Goal: Task Accomplishment & Management: Manage account settings

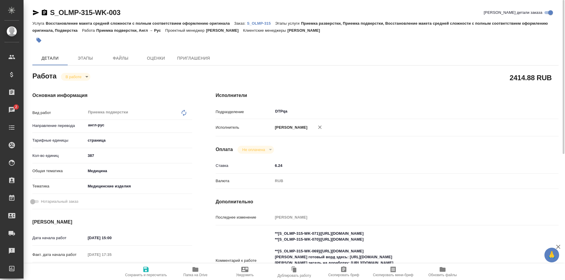
scroll to position [88, 0]
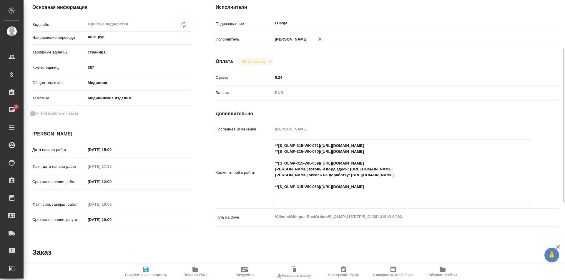
click at [431, 187] on textarea "**[S_OLMP-315-WK-071](https://tera.awatera.com/Work/68b56337825899691a240d2c/)*…" at bounding box center [401, 172] width 257 height 63
drag, startPoint x: 431, startPoint y: 187, endPoint x: 321, endPoint y: 186, distance: 110.6
click at [321, 186] on textarea "**[S_OLMP-315-WK-071](https://tera.awatera.com/Work/68b56337825899691a240d2c/)*…" at bounding box center [401, 172] width 257 height 63
click at [427, 159] on textarea "**[S_OLMP-315-WK-071](https://tera.awatera.com/Work/68b56337825899691a240d2c/)*…" at bounding box center [401, 172] width 257 height 63
drag, startPoint x: 432, startPoint y: 151, endPoint x: 323, endPoint y: 153, distance: 109.2
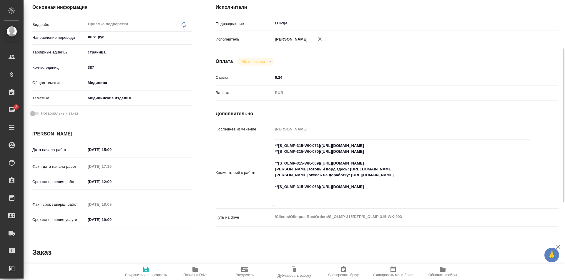
click at [323, 153] on textarea "**[S_OLMP-315-WK-071](https://tera.awatera.com/Work/68b56337825899691a240d2c/)*…" at bounding box center [401, 172] width 257 height 63
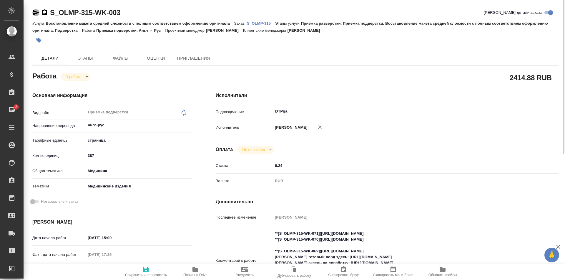
click at [35, 12] on icon "button" at bounding box center [35, 12] width 7 height 7
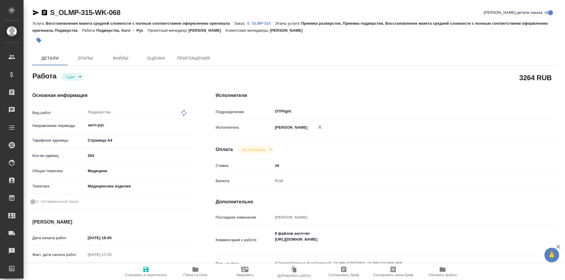
type textarea "x"
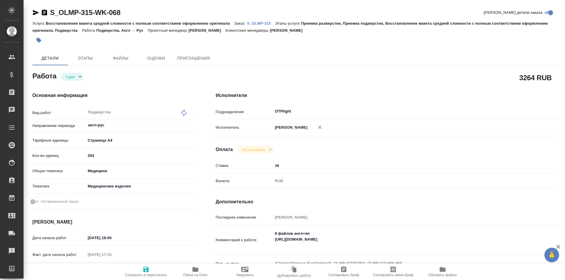
type textarea "x"
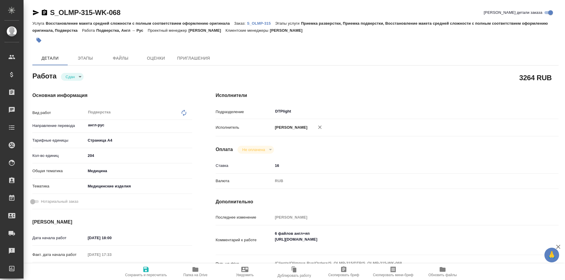
type textarea "x"
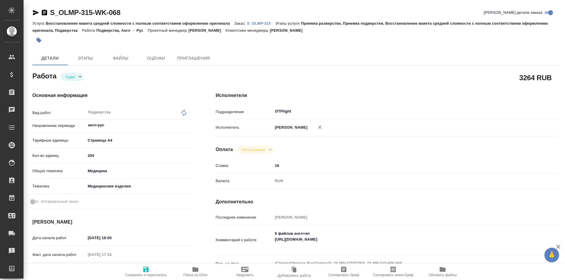
type textarea "x"
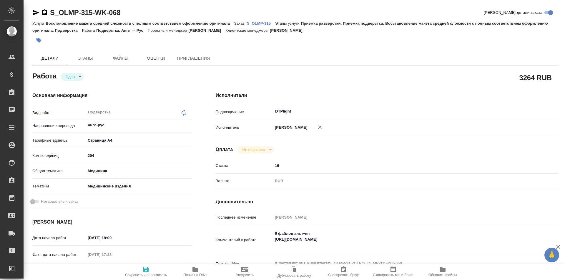
type textarea "x"
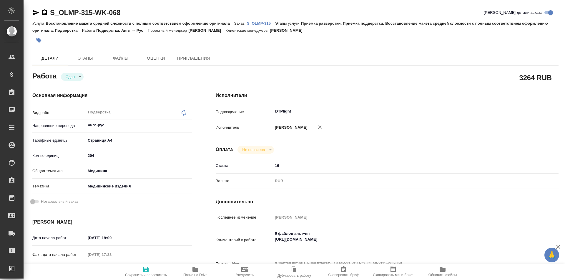
type textarea "x"
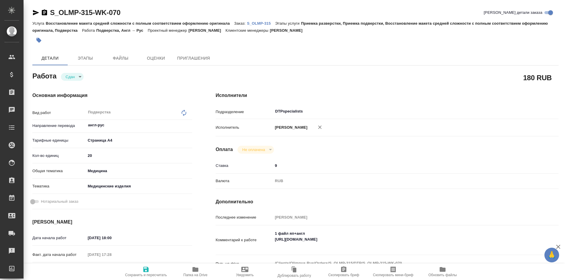
type textarea "x"
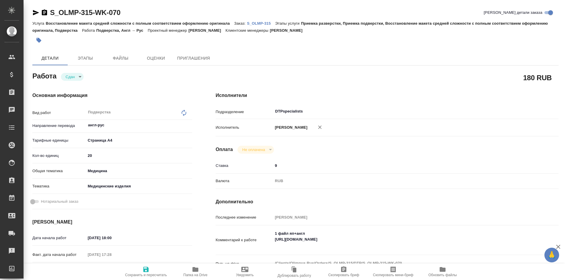
type textarea "x"
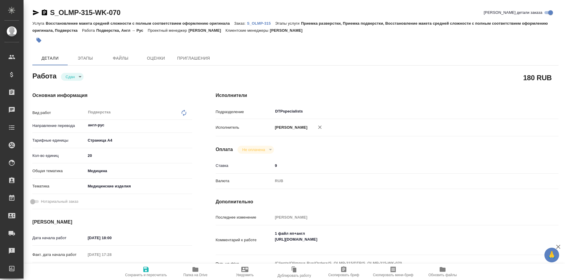
type textarea "x"
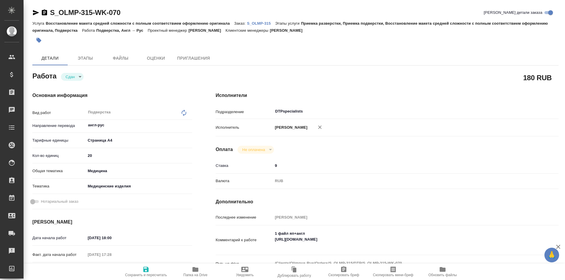
type textarea "x"
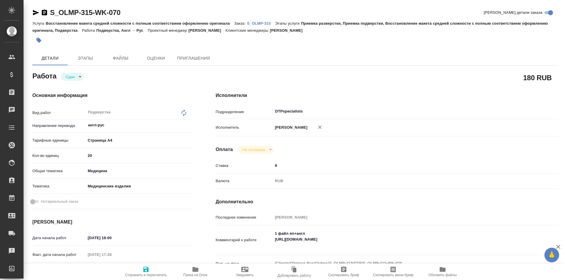
type textarea "x"
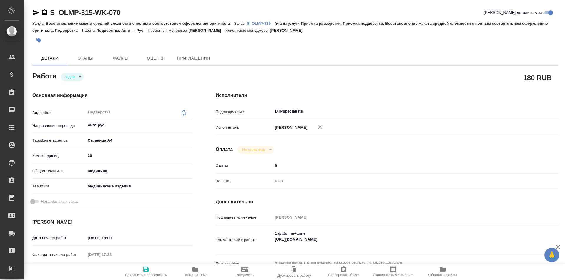
type textarea "x"
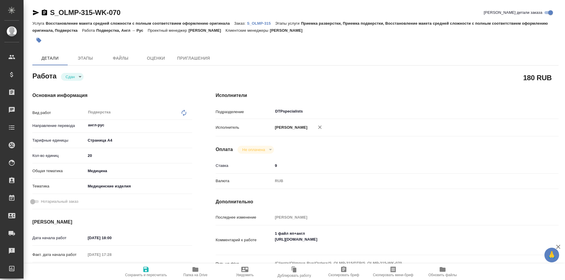
type textarea "x"
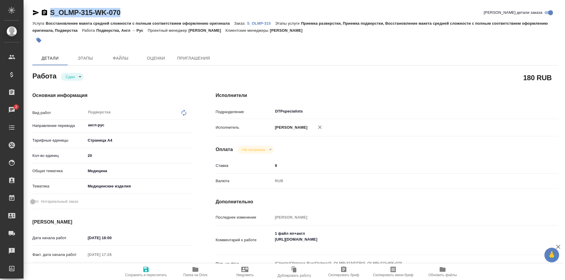
drag, startPoint x: 81, startPoint y: 12, endPoint x: 44, endPoint y: 14, distance: 36.3
click at [44, 14] on div "S_OLMP-315-WK-070 Кратко детали заказа" at bounding box center [295, 12] width 526 height 9
copy link "S_OLMP-315-WK-070"
click at [194, 270] on icon "button" at bounding box center [195, 269] width 6 height 5
click at [257, 23] on p "S_OLMP-315" at bounding box center [261, 23] width 28 height 4
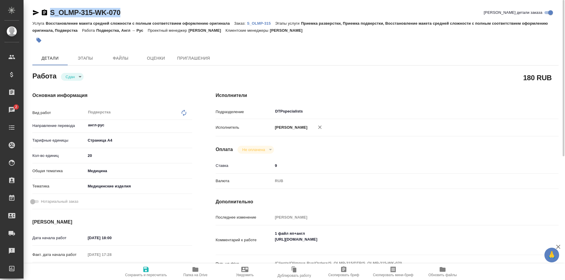
click at [36, 11] on icon "button" at bounding box center [35, 12] width 7 height 7
copy link "S_OLMP-315-WK-070"
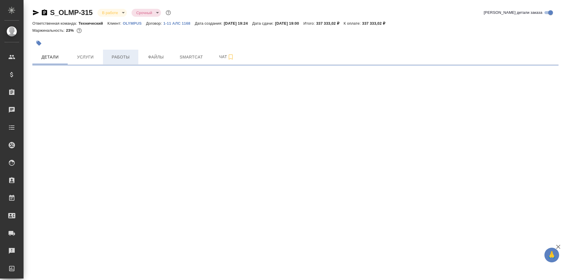
select select "RU"
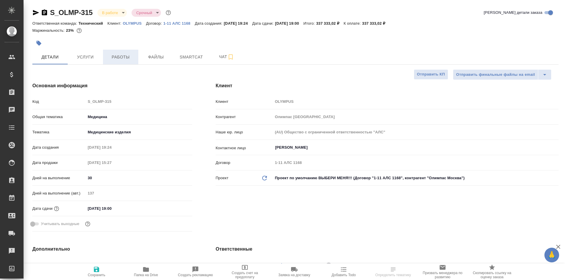
type textarea "x"
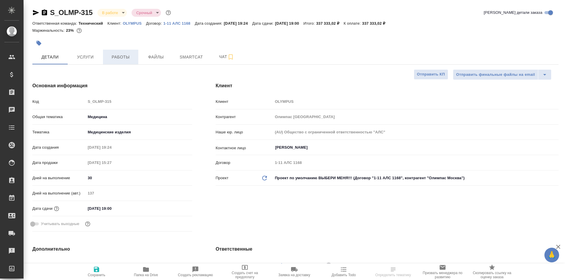
type textarea "x"
click at [122, 54] on span "Работы" at bounding box center [121, 57] width 28 height 7
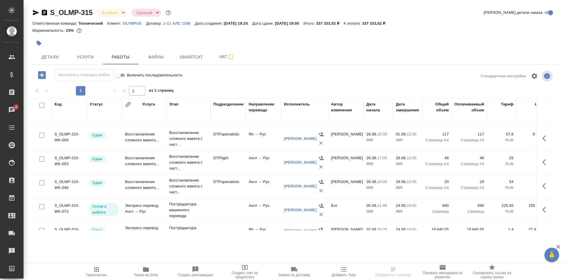
scroll to position [29, 0]
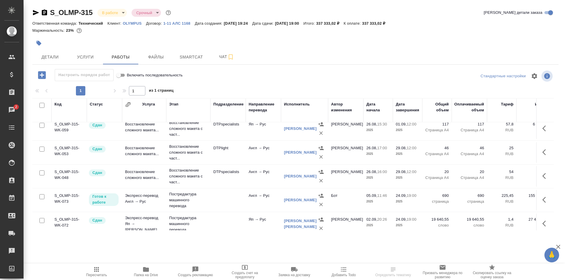
click at [542, 174] on icon "button" at bounding box center [545, 176] width 7 height 7
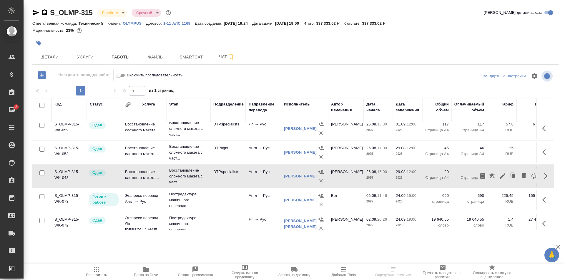
click at [161, 171] on td "Восстановление сложного макета..." at bounding box center [144, 176] width 44 height 21
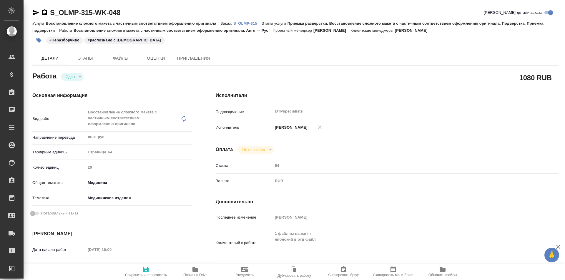
type textarea "x"
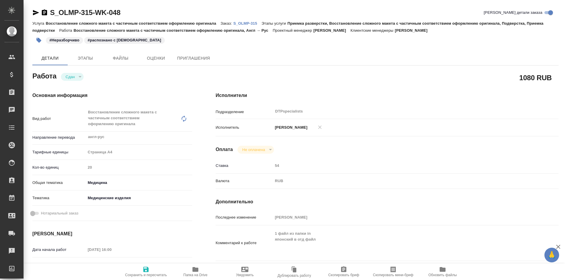
type textarea "x"
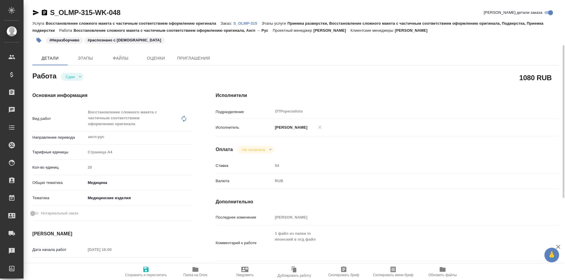
scroll to position [29, 0]
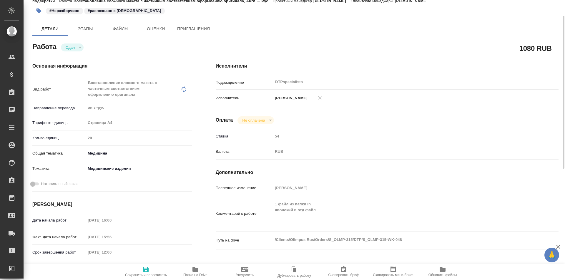
type textarea "x"
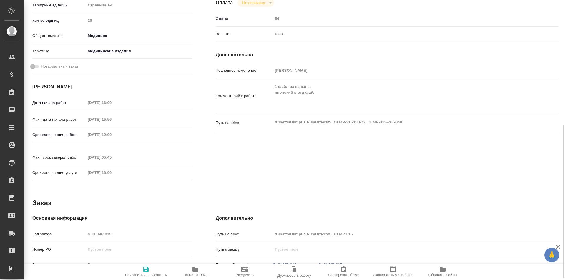
scroll to position [177, 0]
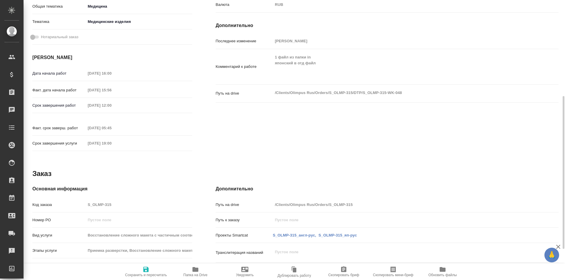
type textarea "x"
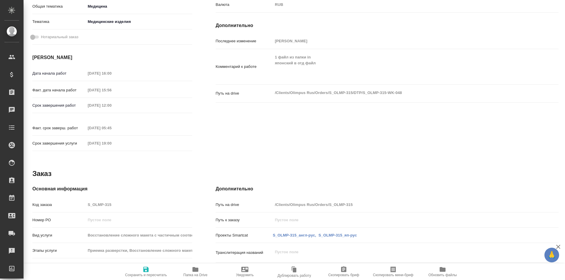
scroll to position [0, 0]
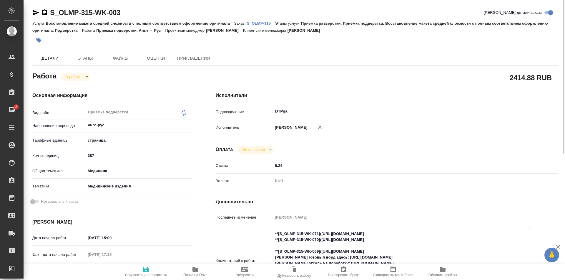
drag, startPoint x: 432, startPoint y: 233, endPoint x: 322, endPoint y: 236, distance: 109.8
click at [322, 236] on textarea "**[S_OLMP-315-WK-071]([URL][DOMAIN_NAME] **[S_OLMP-315-WK-070]([URL][DOMAIN_NAM…" at bounding box center [401, 260] width 257 height 63
drag, startPoint x: 432, startPoint y: 240, endPoint x: 322, endPoint y: 240, distance: 109.8
click at [322, 240] on textarea "**[S_OLMP-315-WK-071]([URL][DOMAIN_NAME] **[S_OLMP-315-WK-070]([URL][DOMAIN_NAM…" at bounding box center [401, 260] width 257 height 63
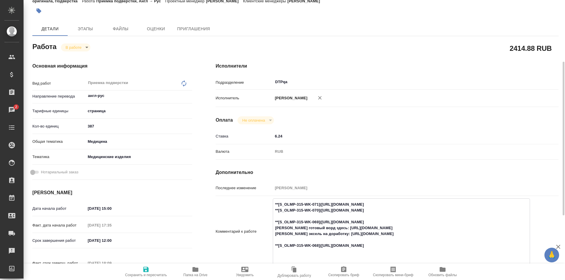
scroll to position [59, 0]
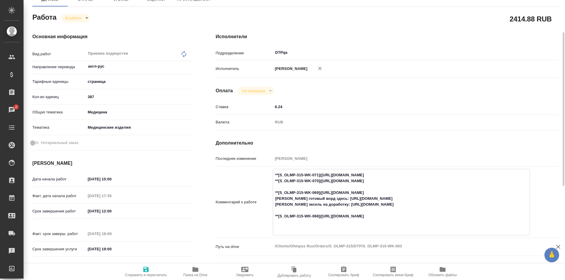
drag, startPoint x: 431, startPoint y: 215, endPoint x: 322, endPoint y: 217, distance: 109.2
click at [322, 217] on textarea "**[S_OLMP-315-WK-071](https://tera.awatera.com/Work/68b56337825899691a240d2c/)*…" at bounding box center [401, 201] width 257 height 63
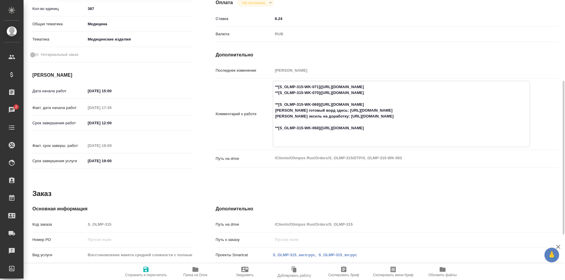
click at [349, 134] on textarea "**[S_OLMP-315-WK-071](https://tera.awatera.com/Work/68b56337825899691a240d2c/)*…" at bounding box center [401, 113] width 257 height 63
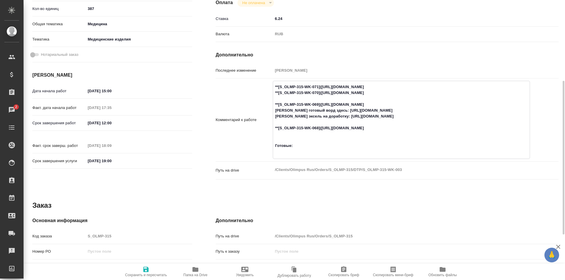
paste textarea "https://drive.awatera.com/f/10159762"
type textarea "**[S_OLMP-315-WK-071](https://tera.awatera.com/Work/68b56337825899691a240d2c/)*…"
click at [145, 270] on icon "button" at bounding box center [145, 269] width 5 height 5
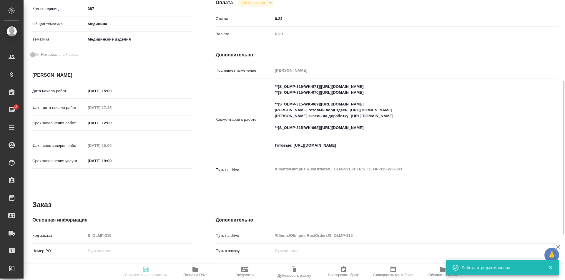
type input "inProgress"
type input "англ-рус"
type input "5a8b1489cc6b4906c91bfdb2"
type input "387"
type input "med"
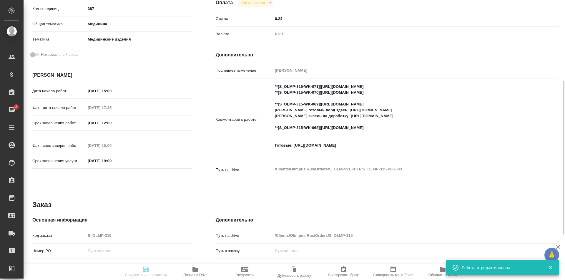
type input "5a8b8b956a9677013d343dd7"
type input "[DATE] 15:00"
type input "22.09.2025 17:35"
type input "24.09.2025 12:00"
type input "22.09.2025 18:09"
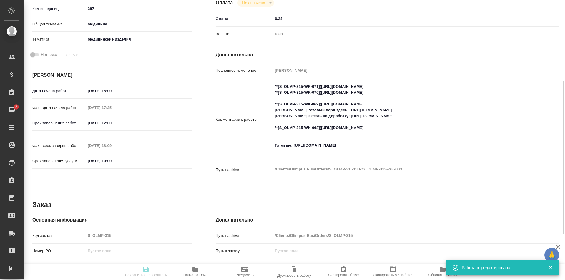
type input "[DATE] 19:00"
type input "DTPqa"
type input "notPayed"
type input "6.24"
type input "RUB"
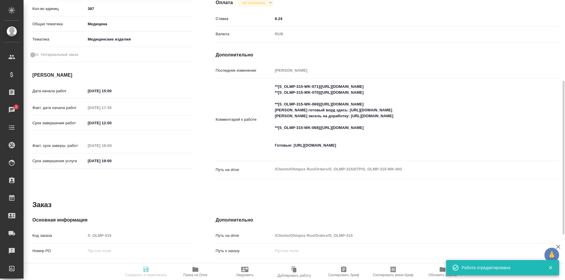
type input "Исмагилова Диана"
type input "S_OLMP-315"
type input "Восстановление макета средней сложности с полным соответствием оформлению ориги…"
type input "Приемка разверстки, Приемка подверстки, Восстановление макета средней сложности…"
type input "[PERSON_NAME]"
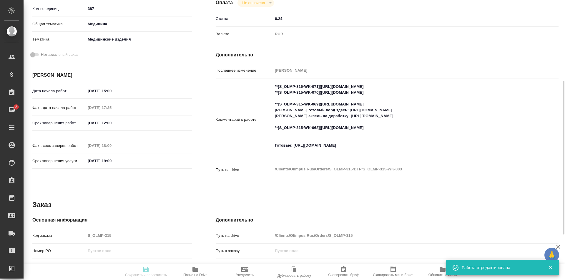
type input "[PERSON_NAME], [PERSON_NAME]"
type input "/Clients/Olimpus Rus/Orders/S_OLMP-315"
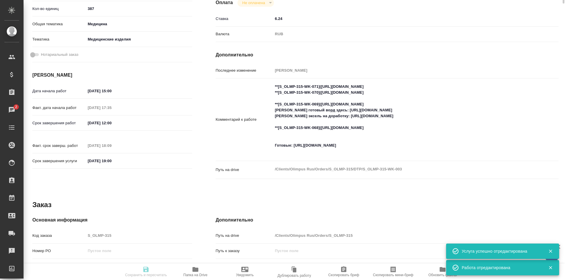
scroll to position [0, 0]
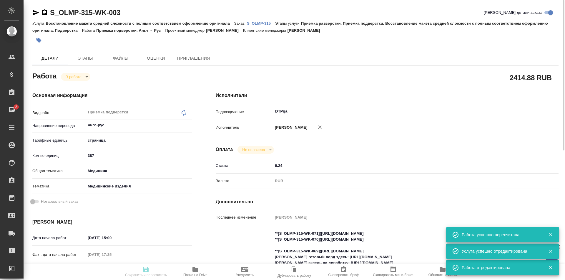
type input "inProgress"
type input "англ-рус"
type input "5a8b1489cc6b4906c91bfdb2"
type input "387"
type input "med"
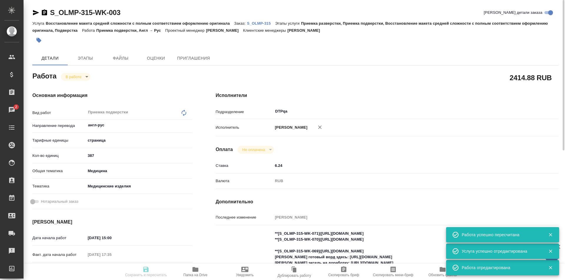
type input "5a8b8b956a9677013d343dd7"
type input "23.09.2025 15:00"
type input "22.09.2025 17:35"
type input "24.09.2025 12:00"
type input "22.09.2025 18:09"
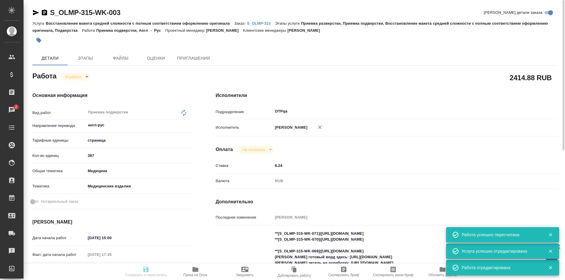
type input "[DATE] 19:00"
type input "DTPqa"
type input "notPayed"
type input "6.24"
type input "RUB"
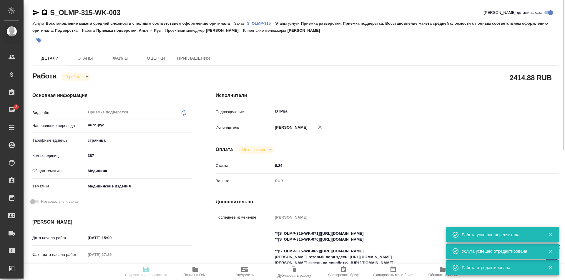
type input "[PERSON_NAME]"
type input "S_OLMP-315"
type input "Восстановление макета средней сложности с полным соответствием оформлению ориги…"
type input "Приемка разверстки, Приемка подверстки, Восстановление макета средней сложности…"
type input "[PERSON_NAME]"
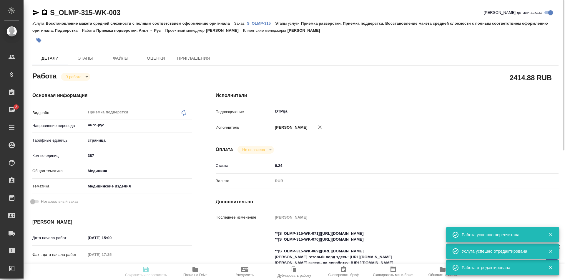
type input "Петрова Валерия, Оксютович Ирина"
type input "/Clients/Olimpus Rus/Orders/S_OLMP-315"
click at [74, 77] on body "🙏 .cls-1 fill:#fff; AWATERA Ismagilova Diana Клиенты Спецификации Заказы 2 Чаты…" at bounding box center [282, 140] width 565 height 280
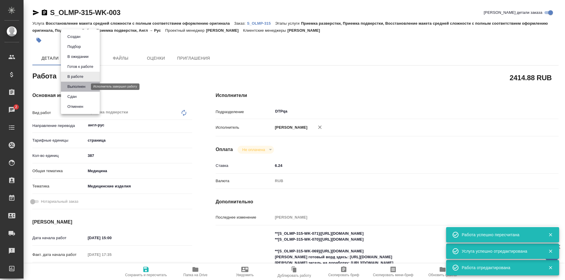
click at [79, 88] on button "Выполнен" at bounding box center [76, 87] width 21 height 6
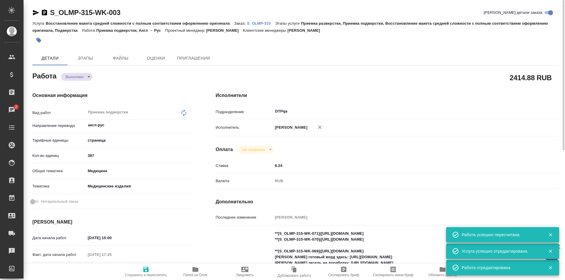
type textarea "x"
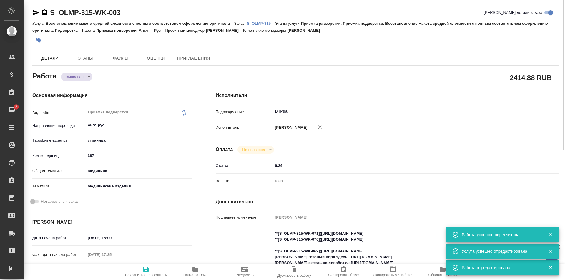
type textarea "x"
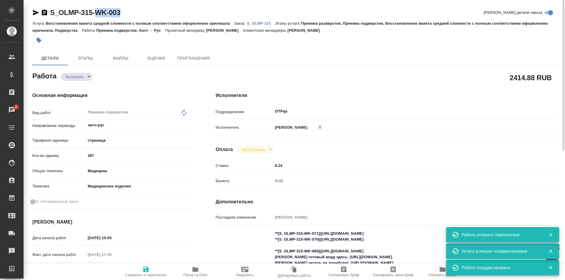
type textarea "x"
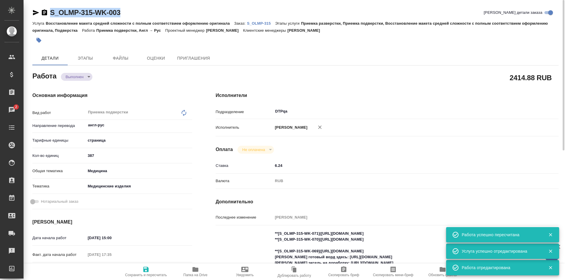
drag, startPoint x: 124, startPoint y: 13, endPoint x: 37, endPoint y: 15, distance: 86.8
click at [37, 15] on div "S_OLMP-315-WK-003 Кратко детали заказа" at bounding box center [295, 12] width 526 height 9
copy link "S_OLMP-315-WK-003"
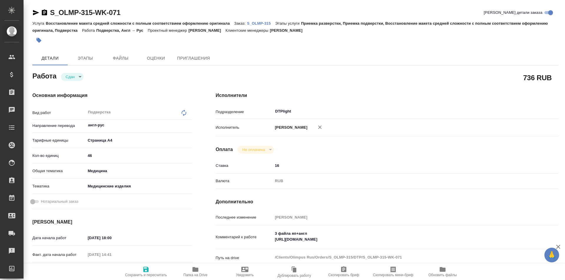
type textarea "x"
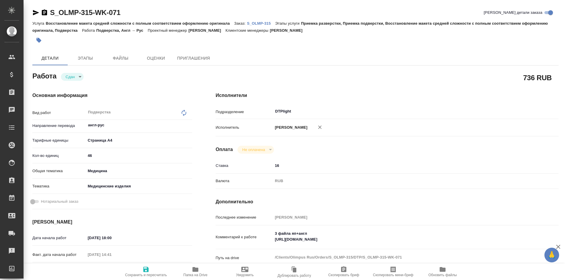
type textarea "x"
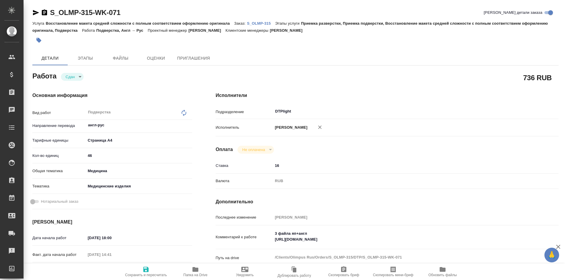
type textarea "x"
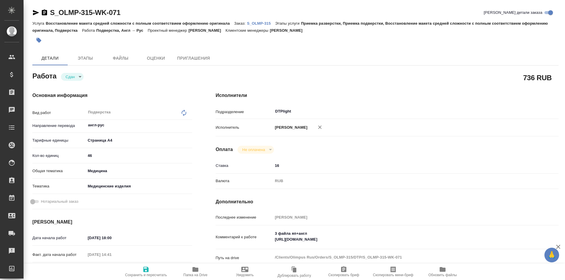
type textarea "x"
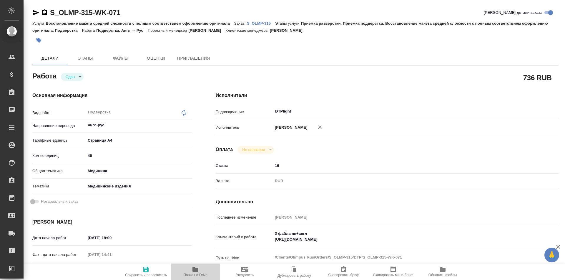
click at [195, 270] on icon "button" at bounding box center [195, 269] width 6 height 5
type textarea "x"
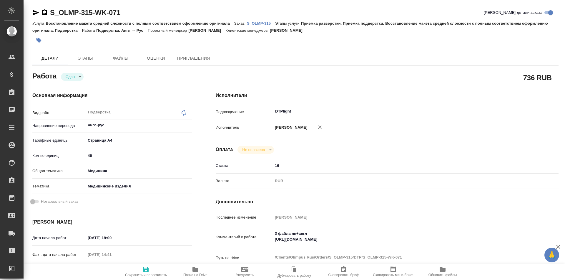
type textarea "x"
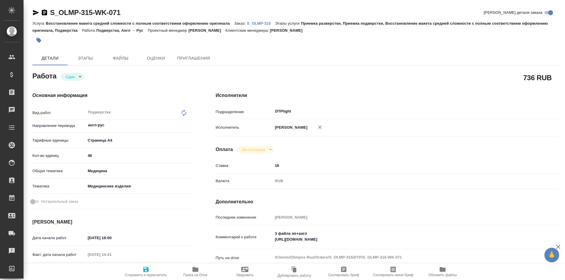
type textarea "x"
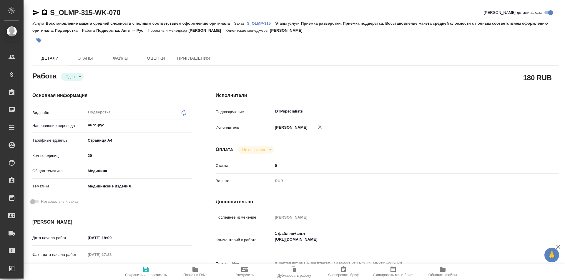
type textarea "x"
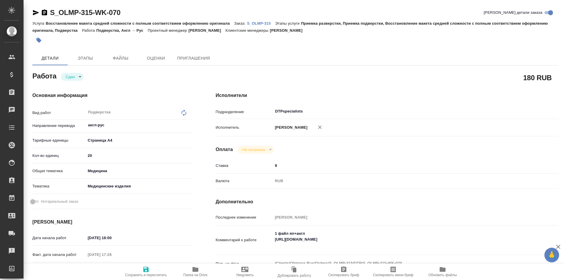
type textarea "x"
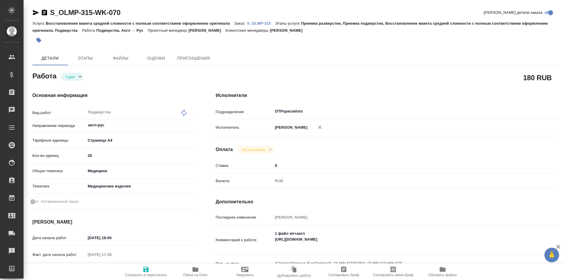
type textarea "x"
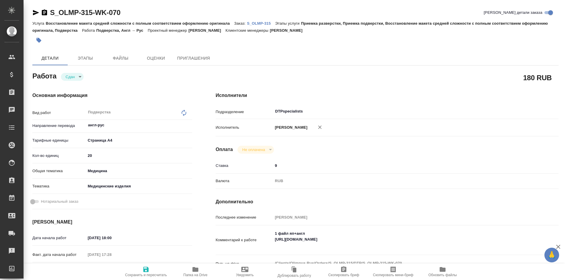
type textarea "x"
click at [193, 273] on icon "button" at bounding box center [195, 269] width 7 height 7
type textarea "x"
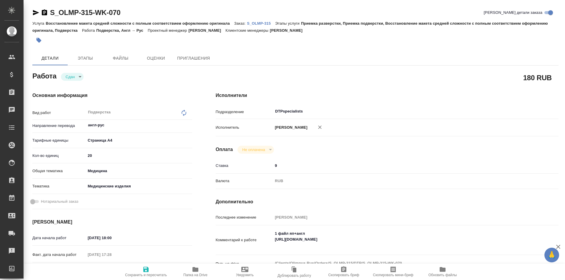
type textarea "x"
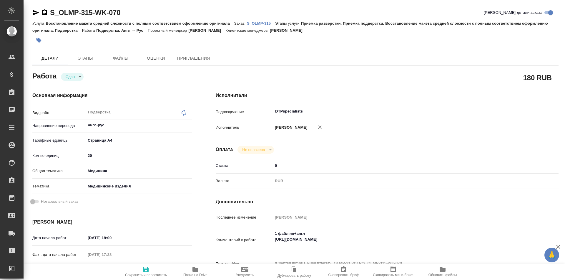
type textarea "x"
click at [262, 23] on p "S_OLMP-315" at bounding box center [261, 23] width 28 height 4
type textarea "x"
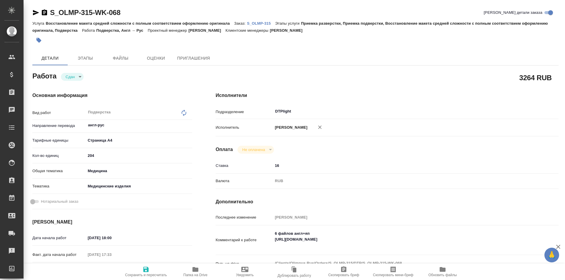
type textarea "x"
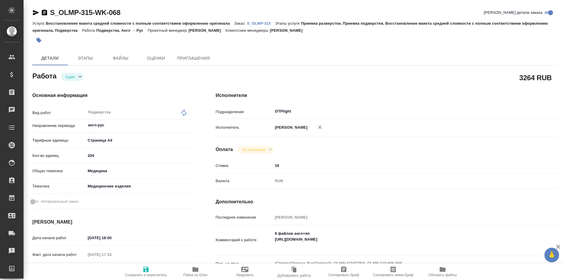
type textarea "x"
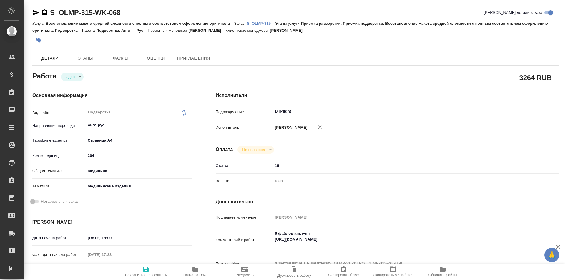
type textarea "x"
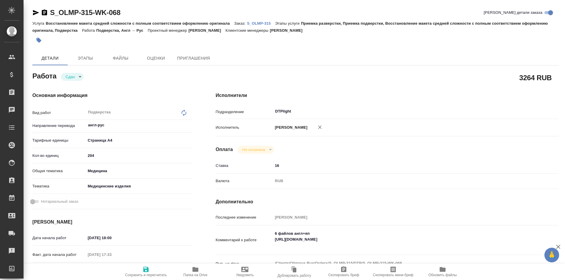
type textarea "x"
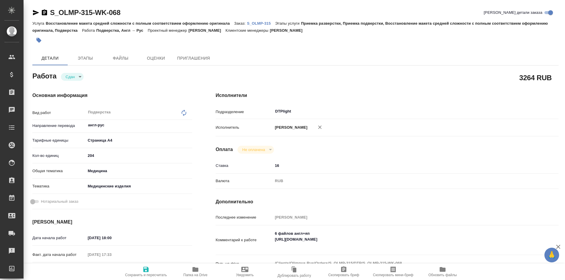
type textarea "x"
click at [192, 272] on icon "button" at bounding box center [195, 269] width 7 height 7
type textarea "x"
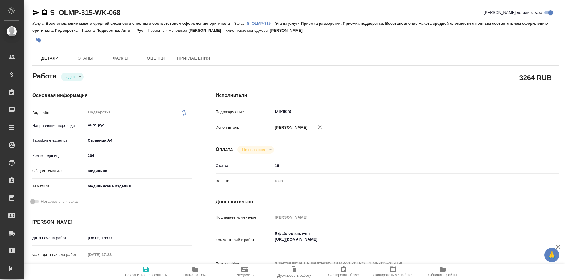
type textarea "x"
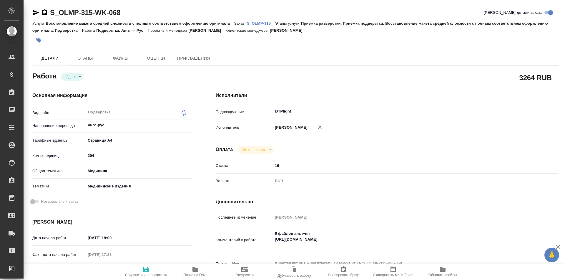
type textarea "x"
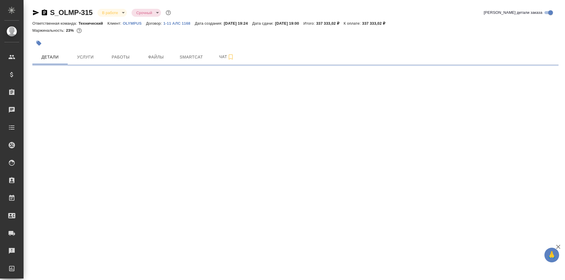
select select "RU"
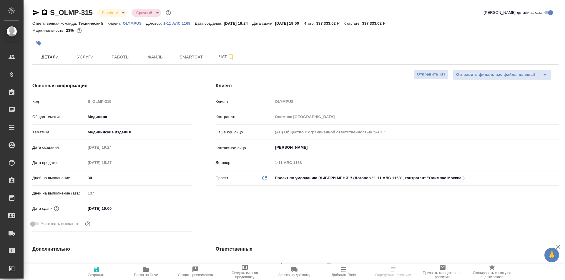
type textarea "x"
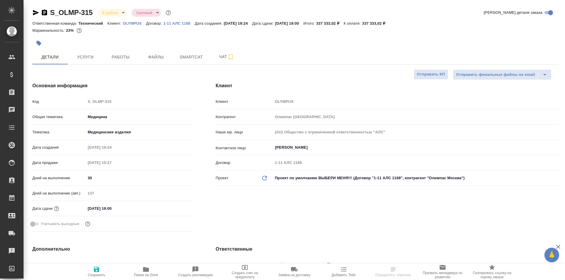
type textarea "x"
type input "[PERSON_NAME]"
click at [118, 56] on span "Работы" at bounding box center [121, 57] width 28 height 7
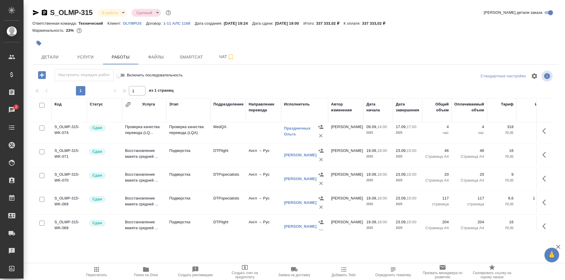
scroll to position [177, 0]
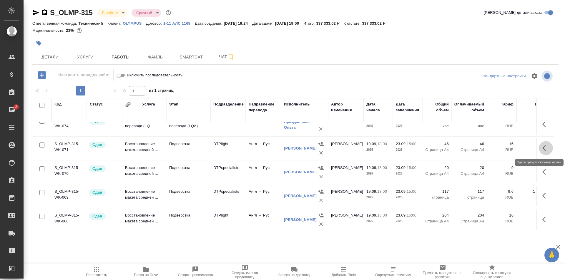
click at [542, 146] on icon "button" at bounding box center [545, 148] width 7 height 7
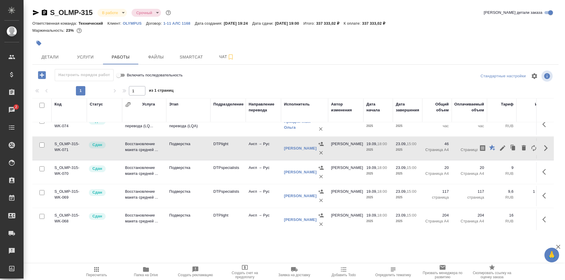
click at [451, 49] on div at bounding box center [295, 43] width 526 height 13
click at [542, 172] on icon "button" at bounding box center [545, 172] width 7 height 7
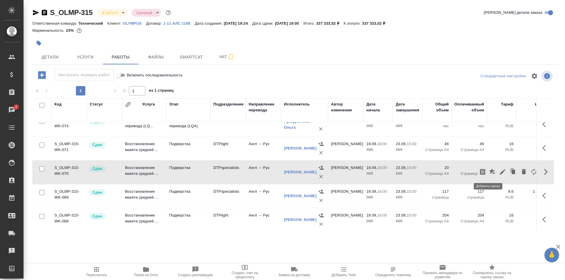
click at [489, 170] on icon "button" at bounding box center [492, 172] width 6 height 6
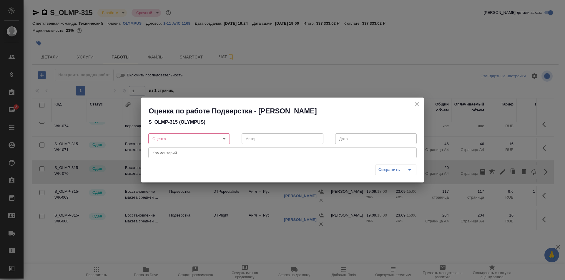
click at [188, 139] on body "🙏 .cls-1 fill:#fff; AWATERA Ismagilova Diana Клиенты Спецификации Заказы 2 Чаты…" at bounding box center [282, 140] width 565 height 280
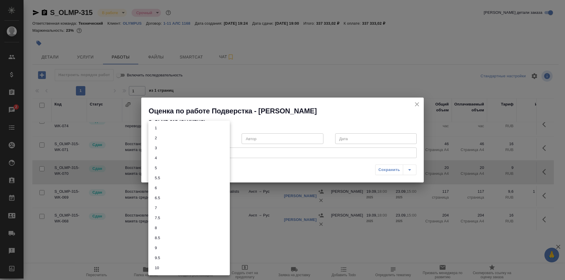
click at [159, 209] on li "7" at bounding box center [189, 208] width 82 height 10
type input "7"
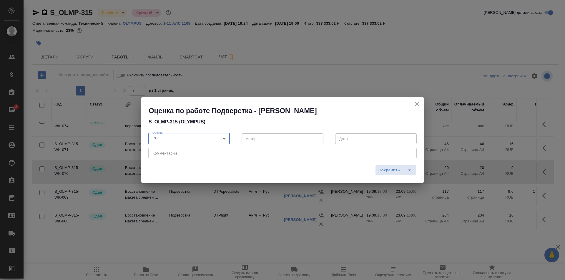
click at [176, 151] on div "x Комментарий" at bounding box center [282, 153] width 268 height 11
drag, startPoint x: 283, startPoint y: 157, endPoint x: 265, endPoint y: 154, distance: 17.8
click at [265, 154] on div "Не вся информация на скринах была переведена, добавляла сама x Комментарий" at bounding box center [282, 153] width 268 height 11
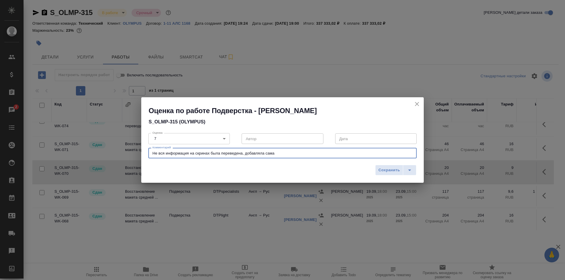
drag, startPoint x: 281, startPoint y: 152, endPoint x: 255, endPoint y: 152, distance: 26.2
click at [255, 152] on textarea "Не вся информация на скринах была переведена, добавляла сама" at bounding box center [282, 153] width 260 height 4
type textarea "Не вся информация на скринах была переведена, добавила"
click at [388, 171] on span "Сохранить" at bounding box center [388, 170] width 21 height 7
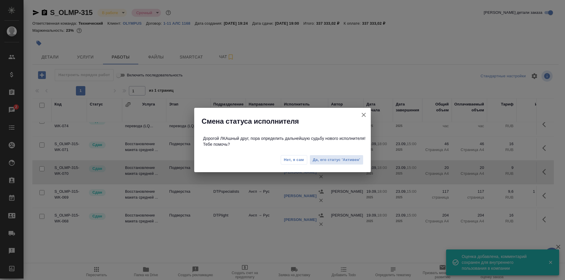
click at [361, 114] on icon "button" at bounding box center [363, 115] width 7 height 7
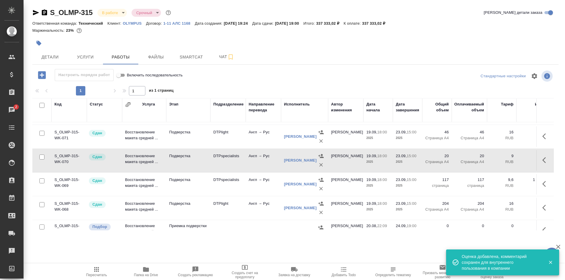
scroll to position [206, 0]
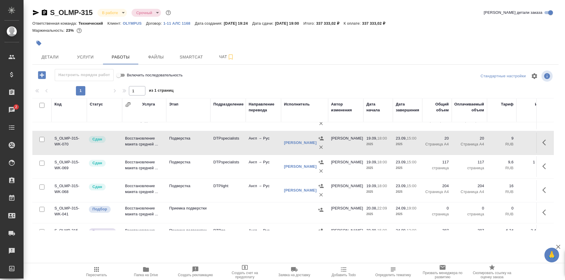
click at [542, 166] on icon "button" at bounding box center [545, 166] width 7 height 7
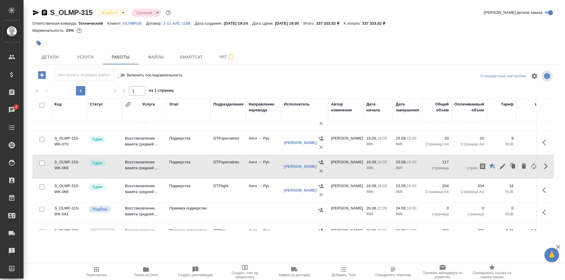
click at [453, 56] on div "Детали Услуги Работы Файлы Smartcat Чат" at bounding box center [295, 57] width 526 height 15
click at [542, 192] on icon "button" at bounding box center [545, 190] width 7 height 7
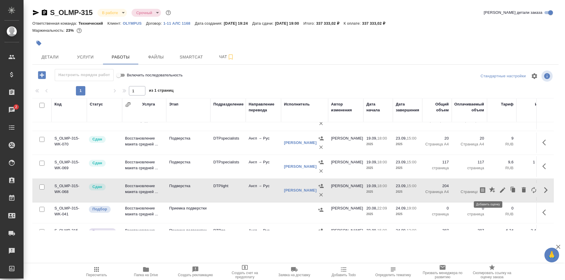
click at [489, 189] on icon "button" at bounding box center [492, 190] width 6 height 6
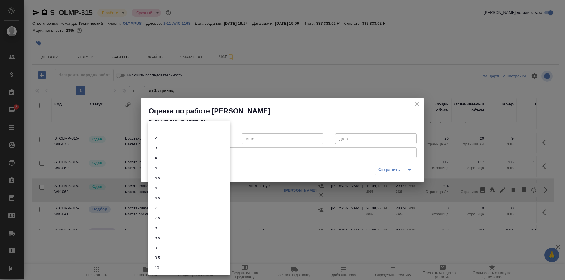
click at [201, 139] on body "🙏 .cls-1 fill:#fff; AWATERA Ismagilova Diana Клиенты Спецификации Заказы 2 Чаты…" at bounding box center [282, 140] width 565 height 280
click at [160, 229] on li "8" at bounding box center [189, 228] width 82 height 10
type input "8"
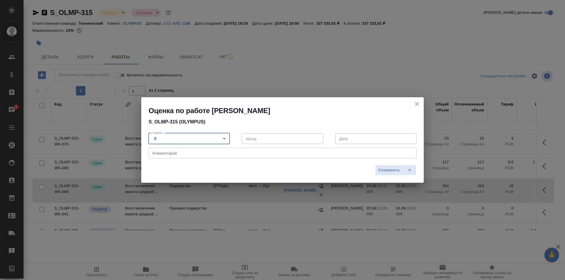
drag, startPoint x: 387, startPoint y: 170, endPoint x: 424, endPoint y: 118, distance: 63.8
click at [387, 170] on span "Сохранить" at bounding box center [388, 170] width 21 height 7
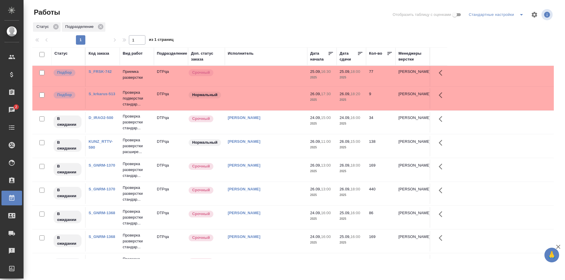
click at [268, 79] on td at bounding box center [266, 76] width 82 height 21
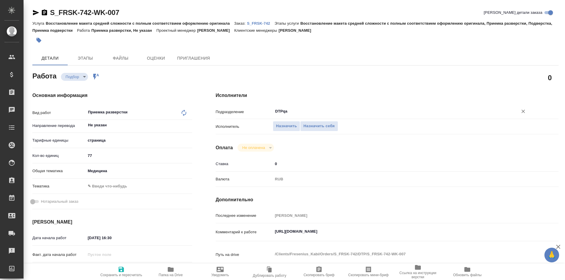
type textarea "x"
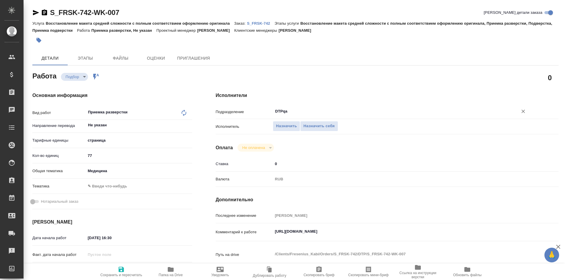
type textarea "x"
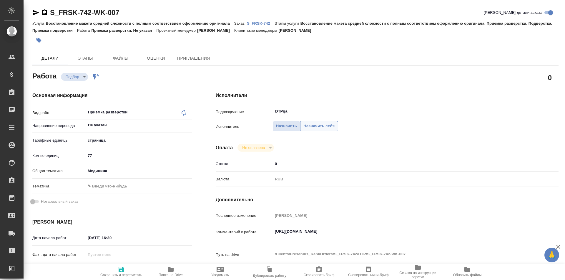
type textarea "x"
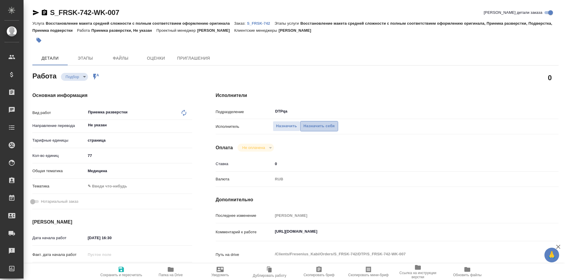
click at [315, 126] on span "Назначить себя" at bounding box center [318, 126] width 31 height 7
type textarea "x"
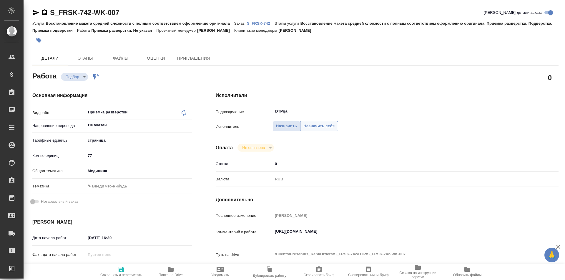
type textarea "x"
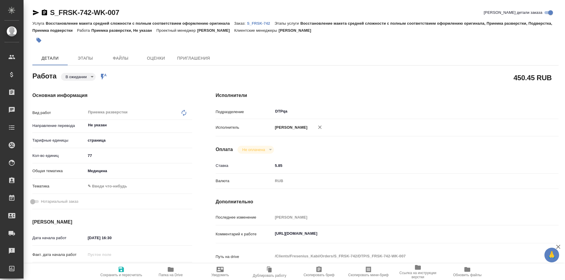
type textarea "x"
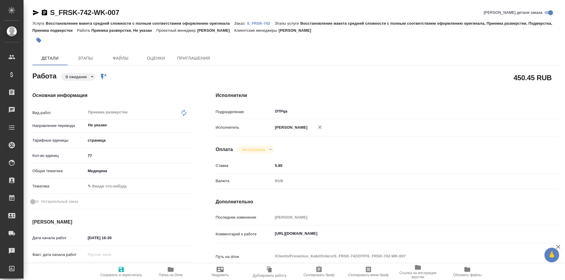
type textarea "x"
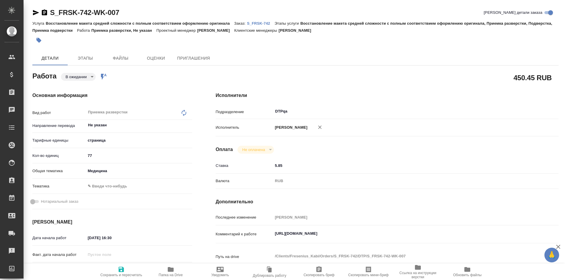
type textarea "x"
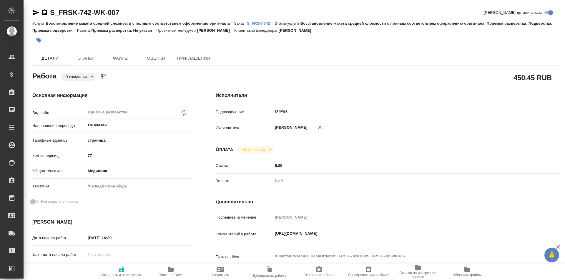
click at [122, 270] on icon "button" at bounding box center [121, 269] width 5 height 5
type textarea "x"
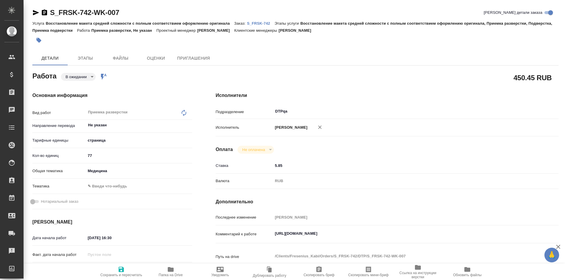
type textarea "x"
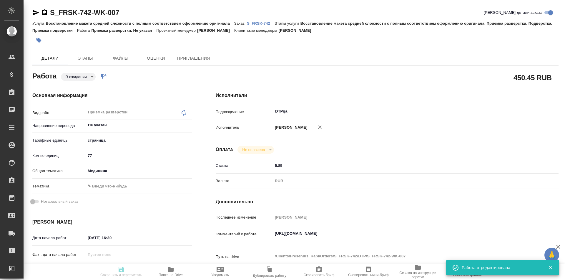
type textarea "x"
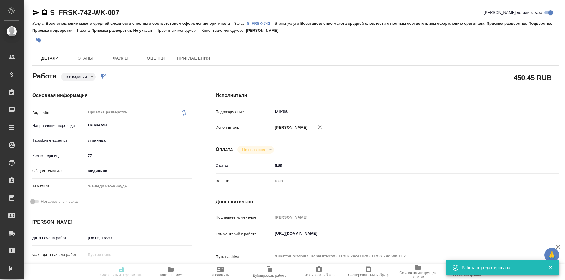
type input "pending"
type textarea "Приемка разверстки"
type textarea "x"
type input "Не указан"
type input "5a8b1489cc6b4906c91bfdb2"
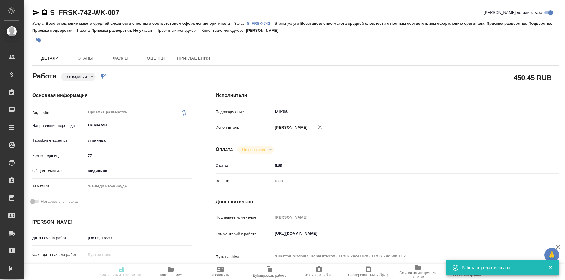
type input "77"
type input "med"
type input "[DATE] 16:30"
type input "[DATE] 18:00"
type input "[DATE] 19:00"
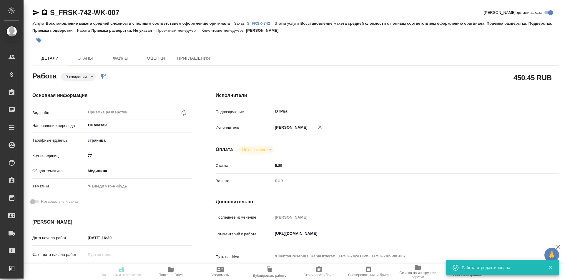
type input "DTPqa"
type input "notPayed"
type input "5.85"
type input "RUB"
type input "[PERSON_NAME]"
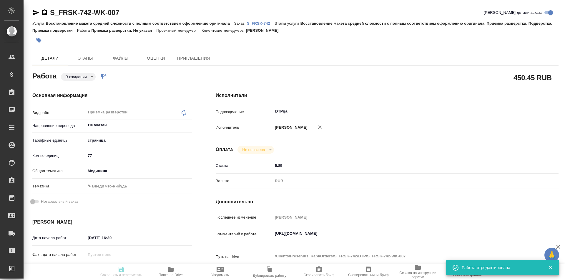
type textarea "[URL][DOMAIN_NAME]"
type textarea "x"
type textarea "/Clients/Fresenius_Kabi/Orders/S_FRSK-742/DTP/S_FRSK-742-WK-007"
type textarea "x"
type input "S_FRSK-742"
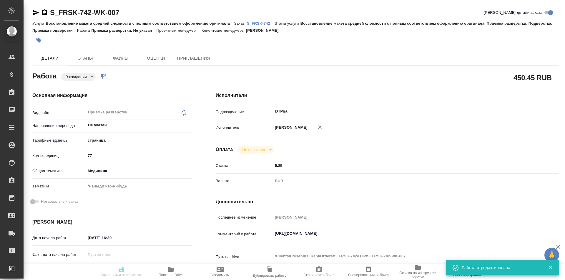
type input "Восстановление макета средней сложности с полным соответствием оформлению ориги…"
type input "[PERSON_NAME]"
type input "/Clients/Fresenius_Kabi/Orders/S_FRSK-742"
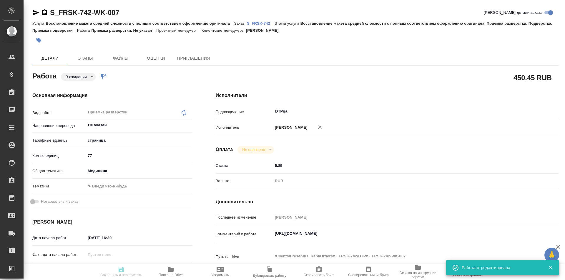
type textarea "x"
type textarea "англ-рус"
type textarea "x"
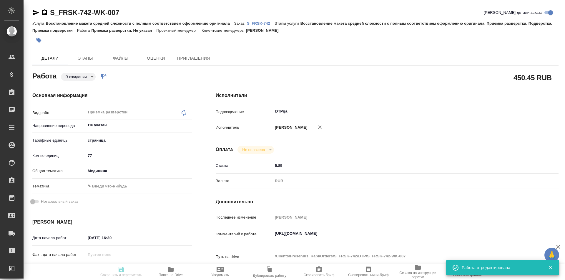
type textarea "x"
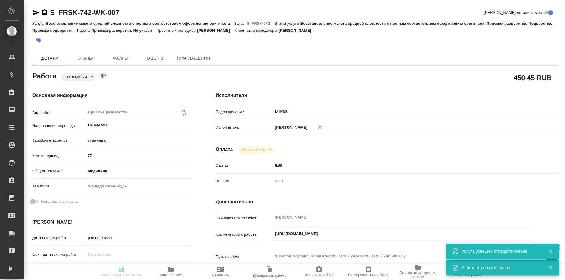
type textarea "x"
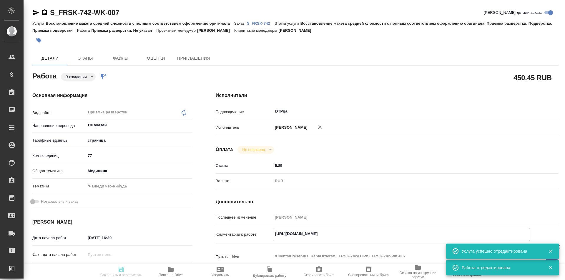
type textarea "x"
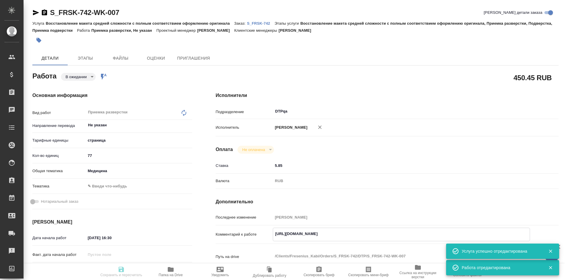
type textarea "x"
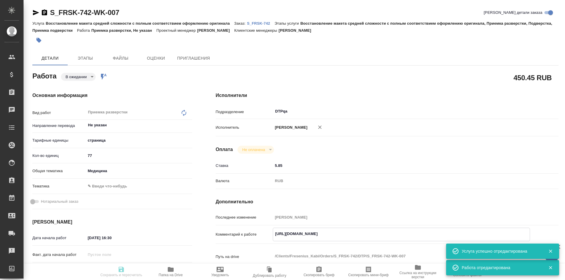
type textarea "x"
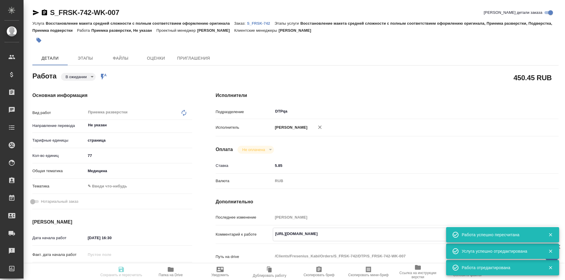
drag, startPoint x: 391, startPoint y: 234, endPoint x: 282, endPoint y: 231, distance: 109.5
click at [263, 239] on div "Комментарий к работе https://tera.awatera.com/Work/68d2a3da5d9582c873fece70/ x" at bounding box center [387, 235] width 343 height 14
type input "pending"
type textarea "Приемка разверстки"
type textarea "x"
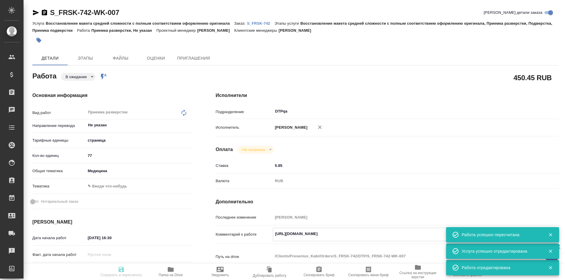
type input "Не указан"
type input "5a8b1489cc6b4906c91bfdb2"
type input "77"
type input "med"
type input "[DATE] 16:30"
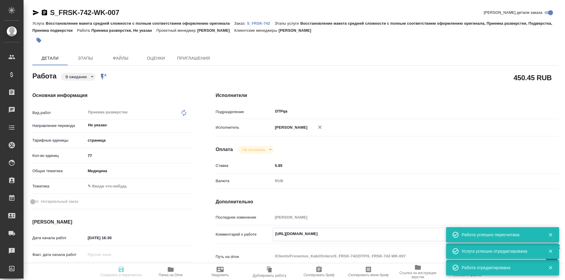
type input "25.09.2025 18:00"
type input "[DATE] 19:00"
type input "DTPqa"
type input "notPayed"
type input "5.85"
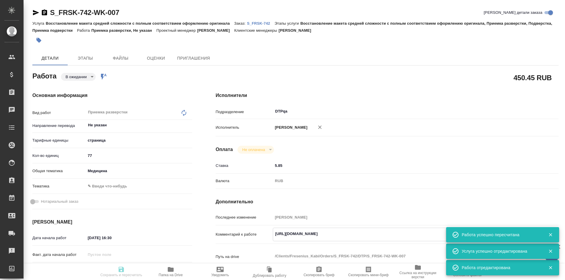
type input "RUB"
type input "Исмагилова Диана"
type textarea "https://tera.awatera.com/Work/68d2a3da5d9582c873fece70/"
type textarea "x"
type textarea "/Clients/Fresenius_Kabi/Orders/S_FRSK-742/DTP/S_FRSK-742-WK-007"
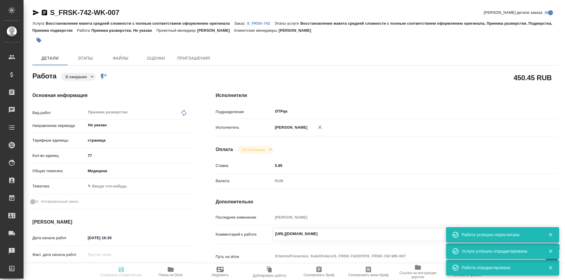
type textarea "x"
type input "S_FRSK-742"
type input "Восстановление макета средней сложности с полным соответствием оформлению ориги…"
type input "[PERSON_NAME]"
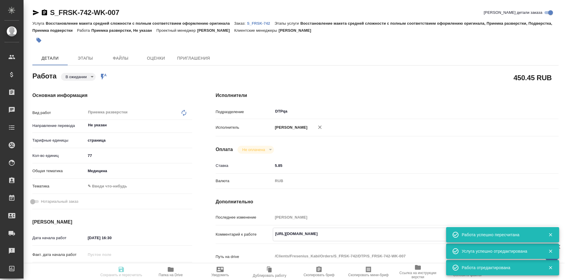
type input "[PERSON_NAME]"
type input "/Clients/Fresenius_Kabi/Orders/S_FRSK-742"
type textarea "x"
type textarea "англ-рус"
type textarea "x"
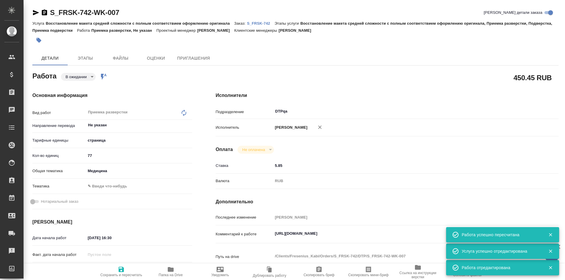
type textarea "x"
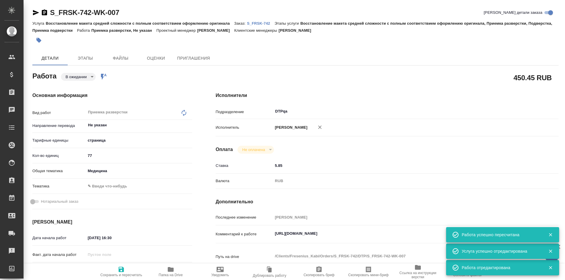
type textarea "x"
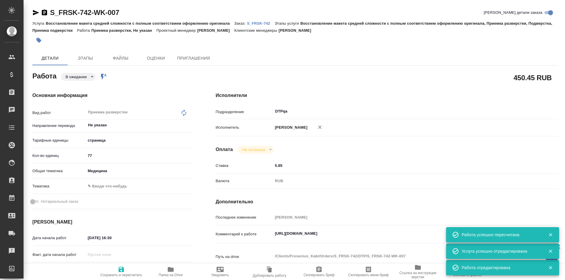
type textarea "x"
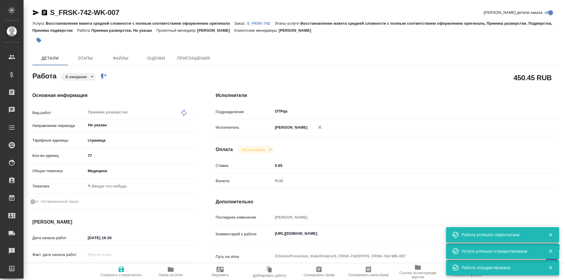
type textarea "x"
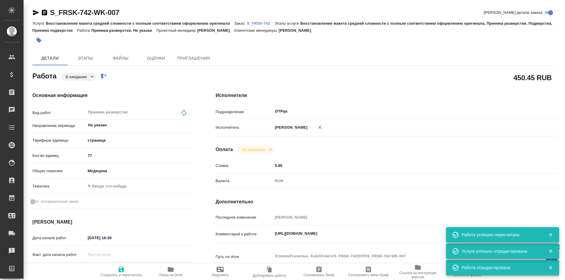
type textarea "x"
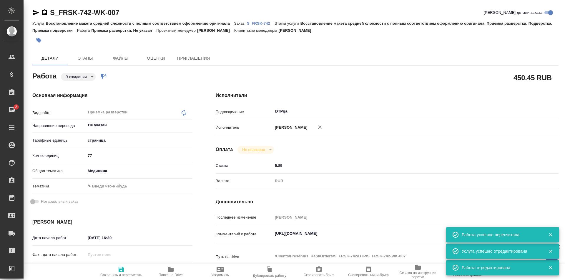
type textarea "x"
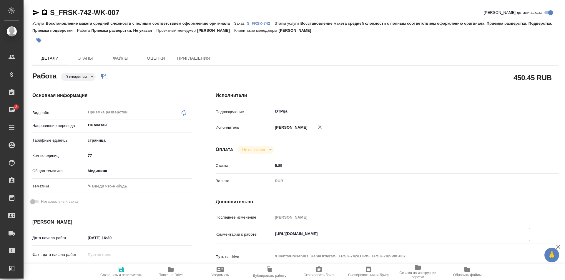
drag, startPoint x: 402, startPoint y: 235, endPoint x: 289, endPoint y: 215, distance: 114.5
click at [261, 233] on div "Комментарий к работе https://tera.awatera.com/Work/68d2a3da5d9582c873fece70/ x" at bounding box center [387, 235] width 343 height 14
type textarea "x"
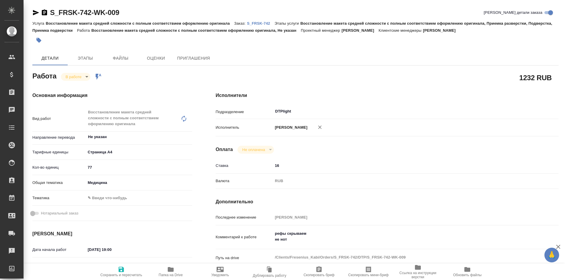
type textarea "x"
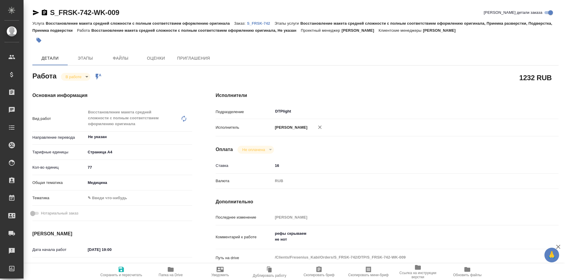
type textarea "x"
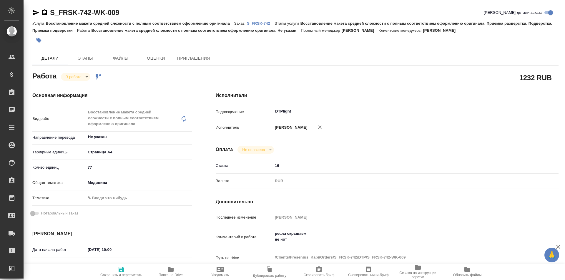
type textarea "x"
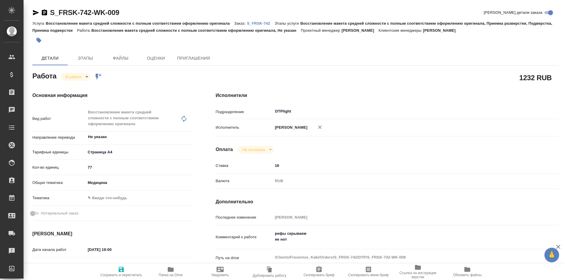
scroll to position [29, 0]
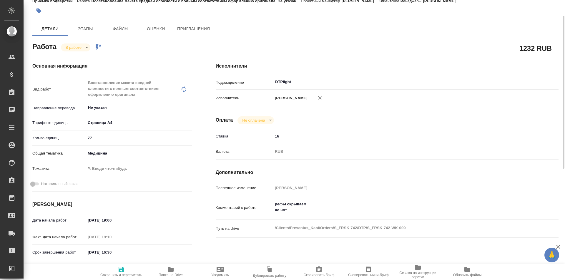
type textarea "x"
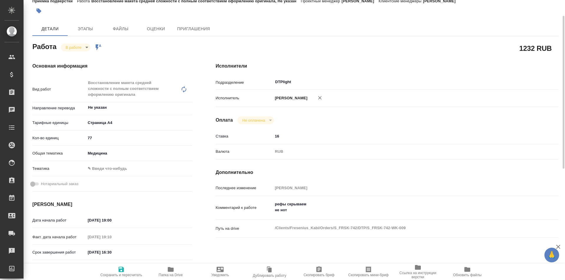
type textarea "x"
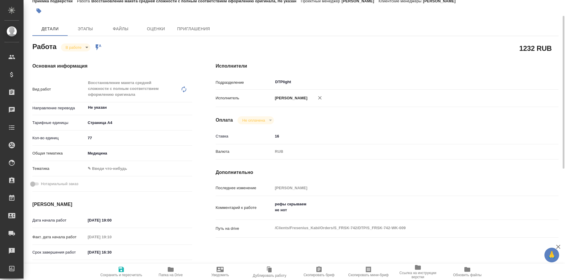
click at [172, 270] on icon "button" at bounding box center [171, 269] width 6 height 5
